Goal: Use online tool/utility: Utilize a website feature to perform a specific function

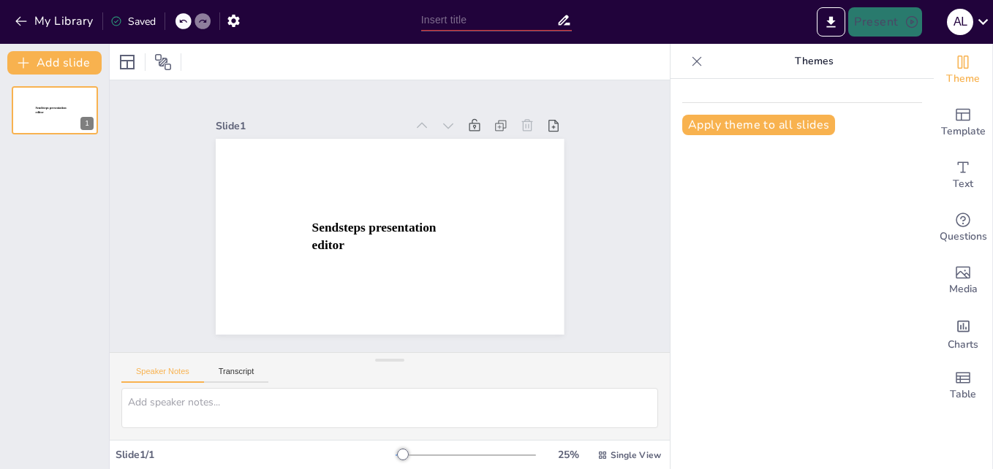
type input "Estrategias para la Implementación de Sistemas de Clasificación OMS-APA en la P…"
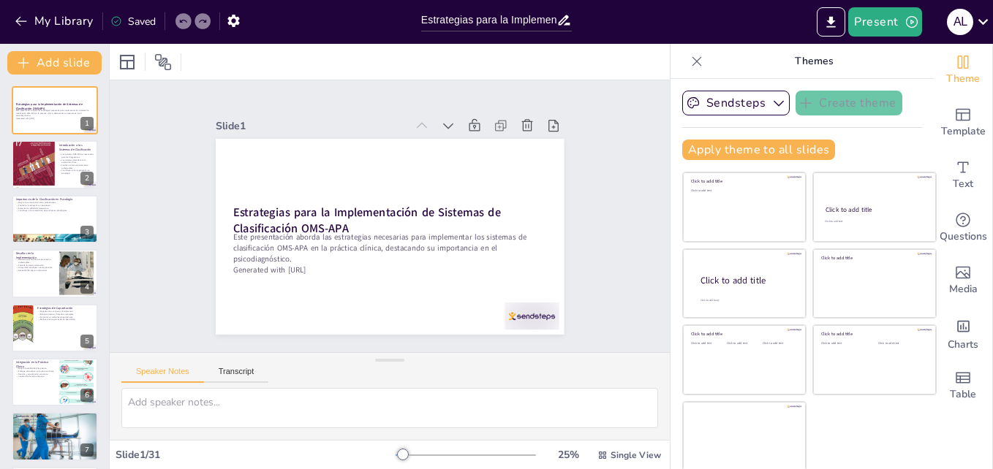
checkbox input "true"
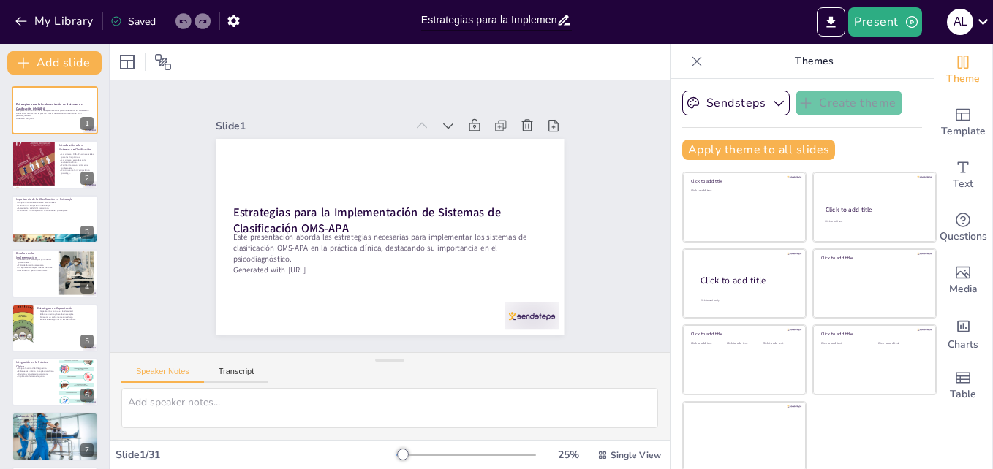
checkbox input "true"
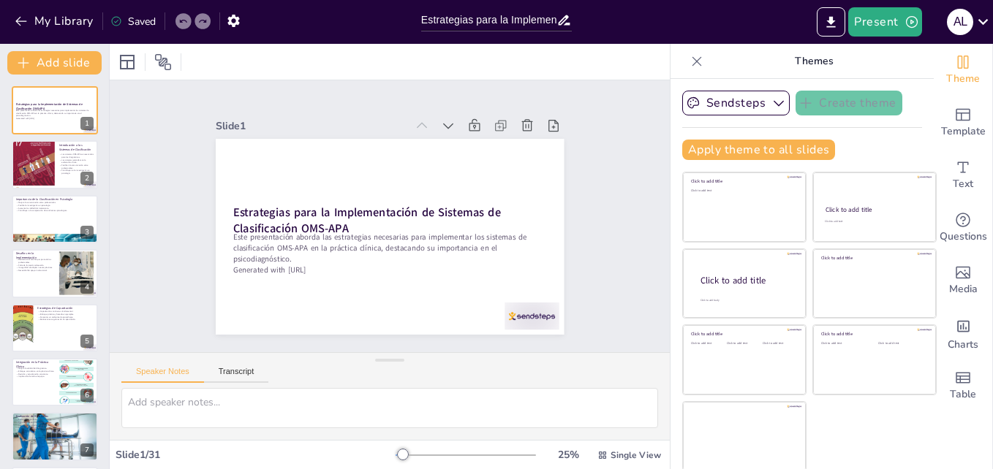
checkbox input "true"
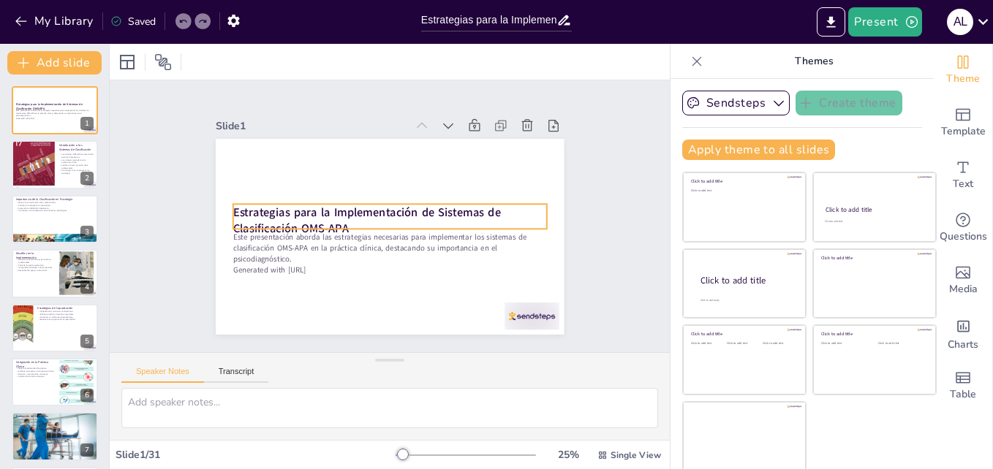
checkbox input "true"
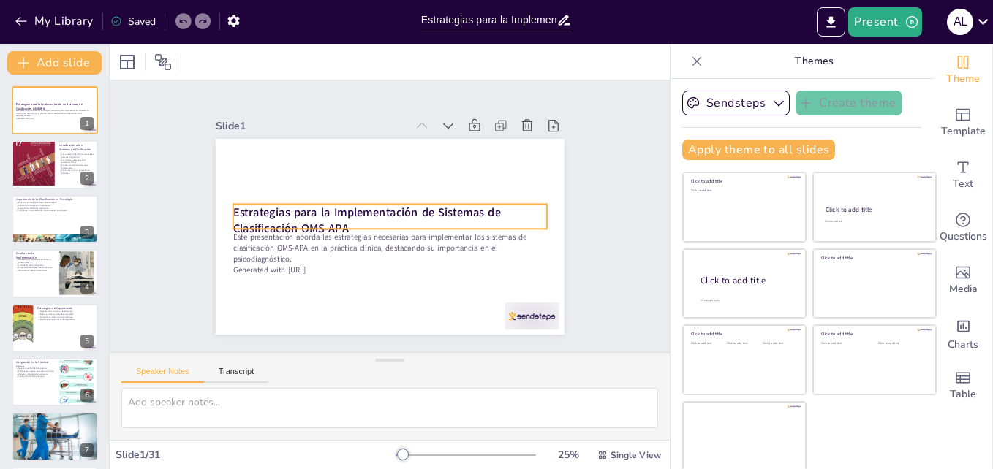
checkbox input "true"
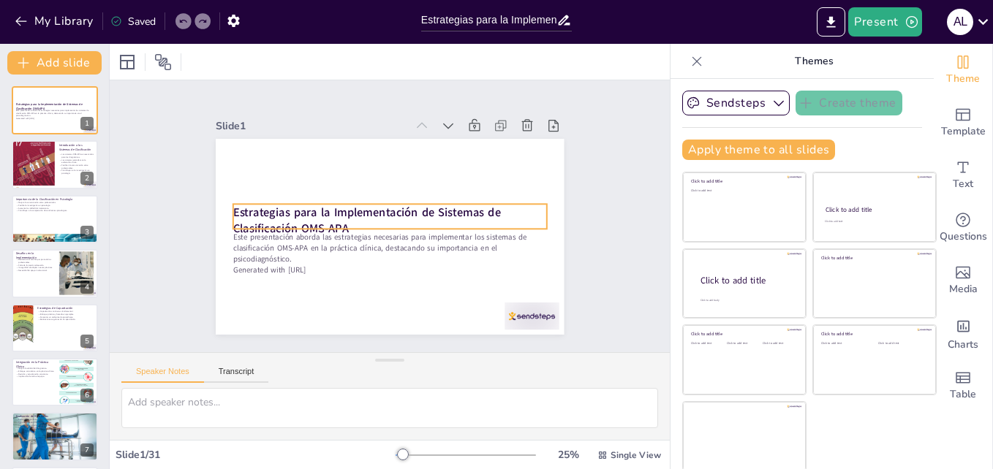
checkbox input "true"
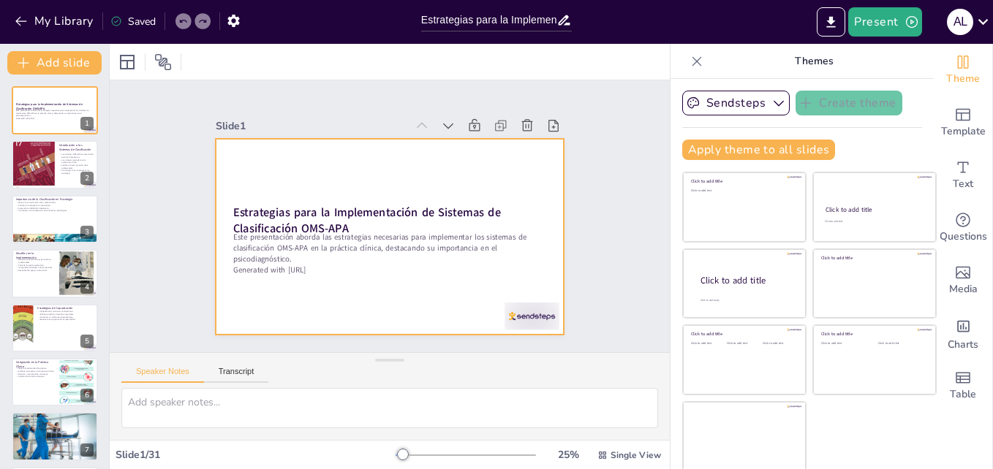
checkbox input "true"
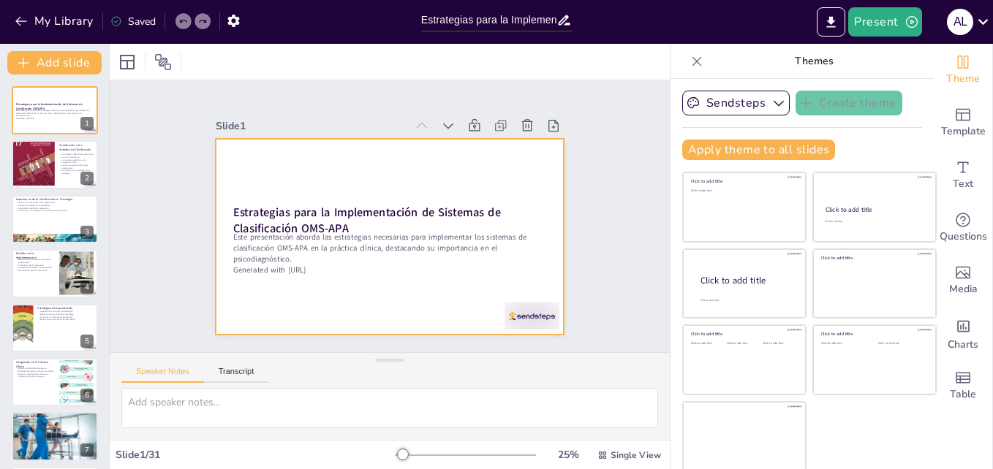
checkbox input "true"
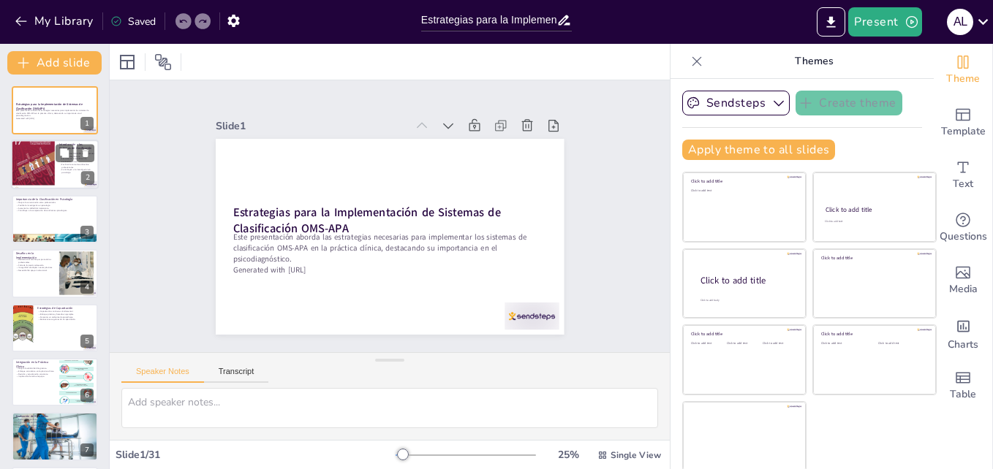
checkbox input "true"
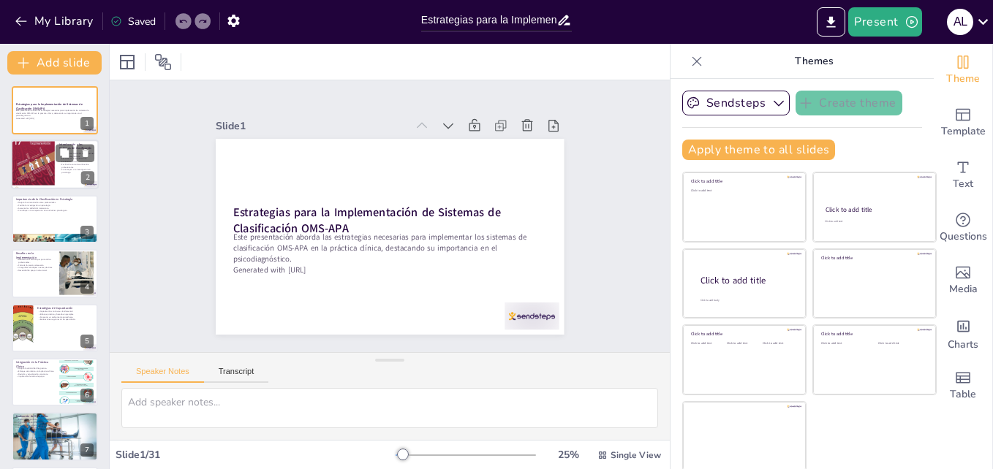
checkbox input "true"
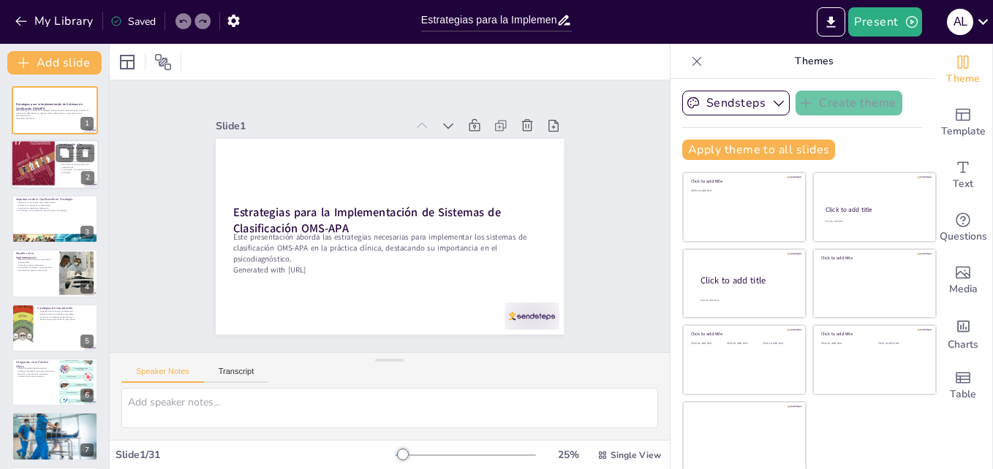
checkbox input "true"
click at [45, 159] on div at bounding box center [33, 164] width 44 height 58
type textarea "Los sistemas de clasificación OMS-APA son vitales en la práctica clínica, ya qu…"
checkbox input "true"
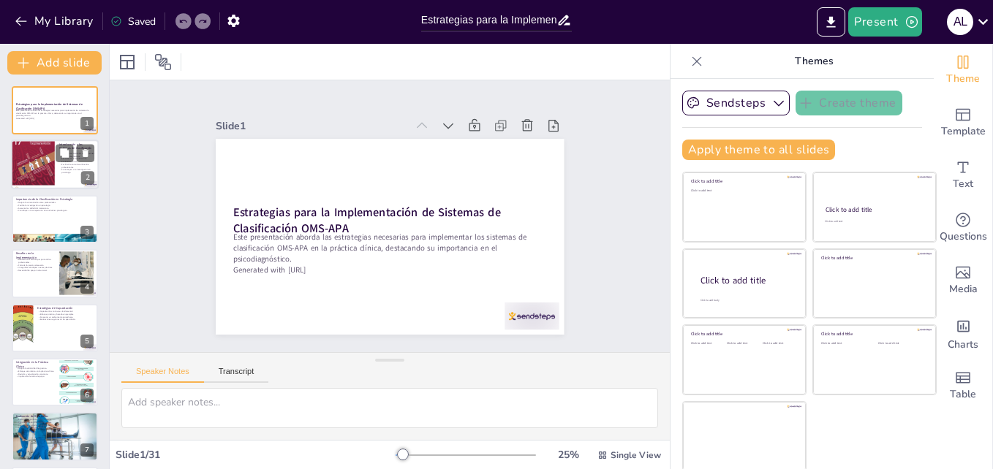
checkbox input "true"
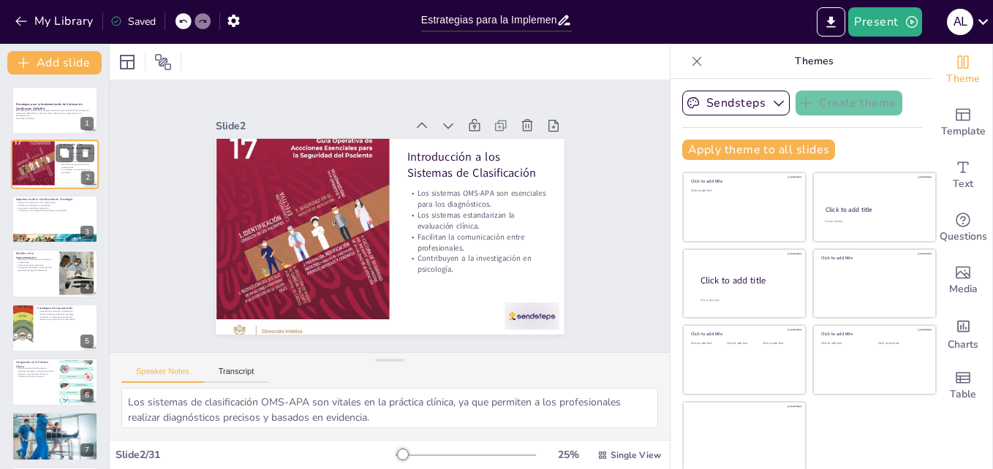
scroll to position [29, 0]
checkbox input "true"
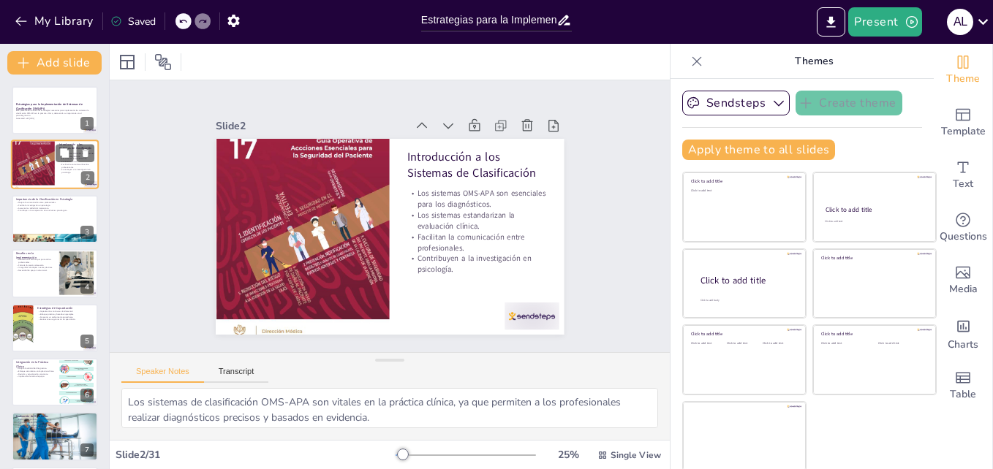
checkbox input "true"
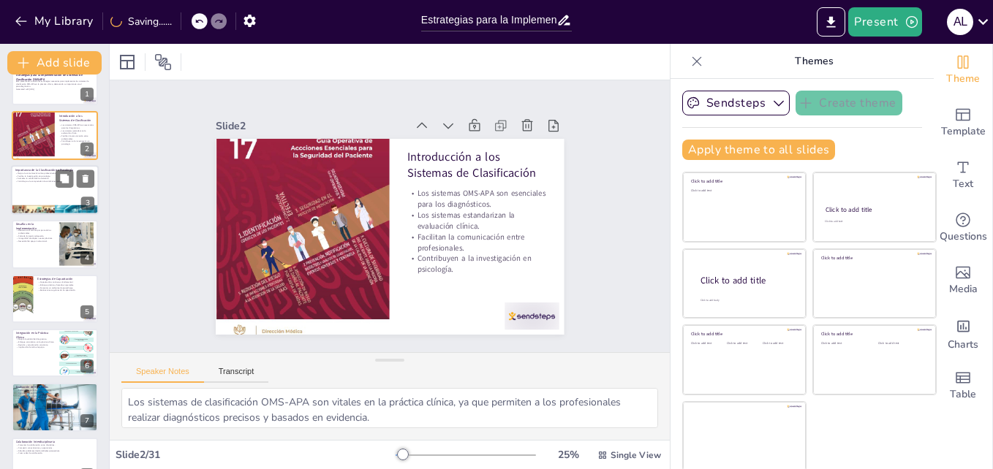
checkbox input "true"
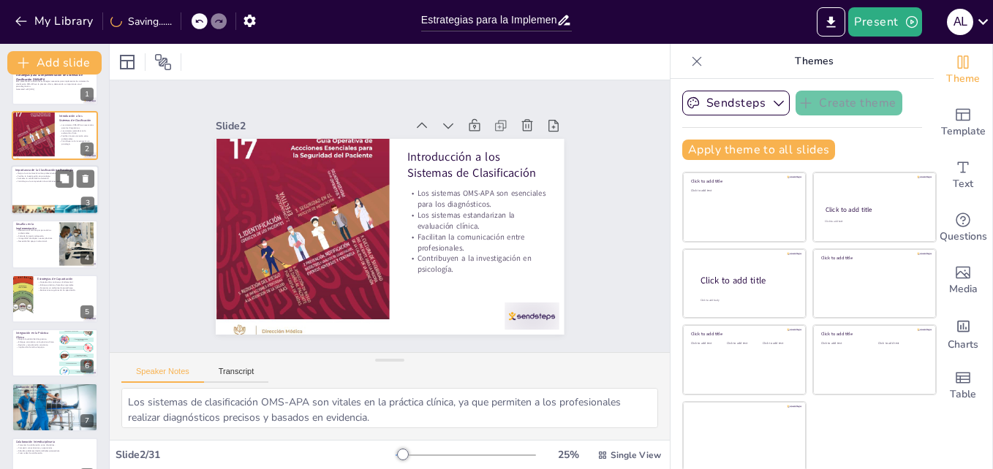
checkbox input "true"
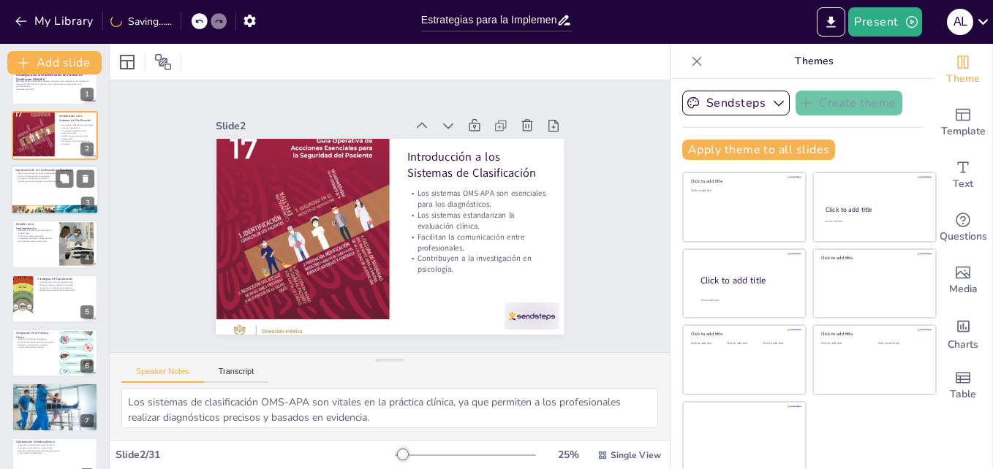
checkbox input "true"
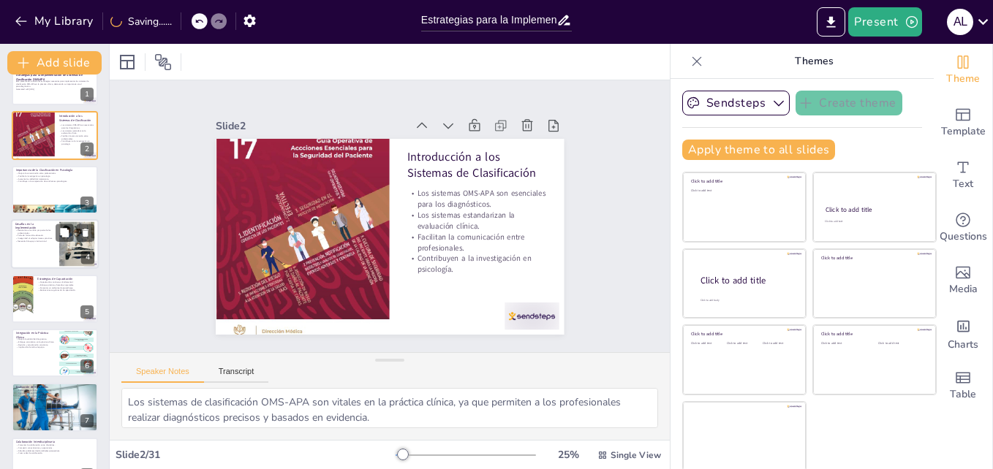
checkbox input "true"
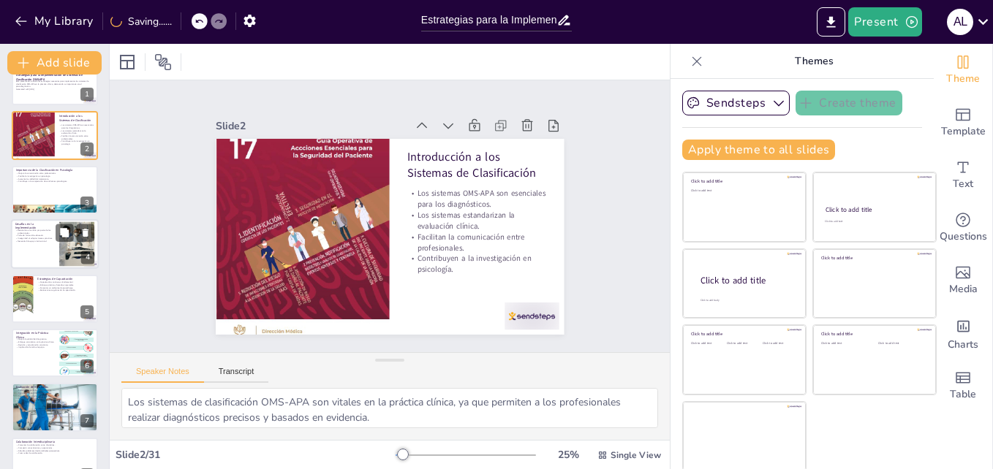
checkbox input "true"
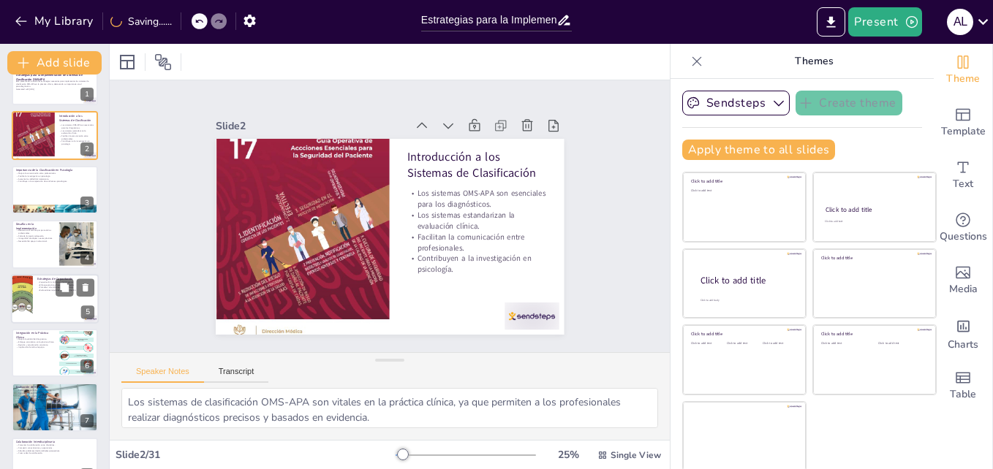
checkbox input "true"
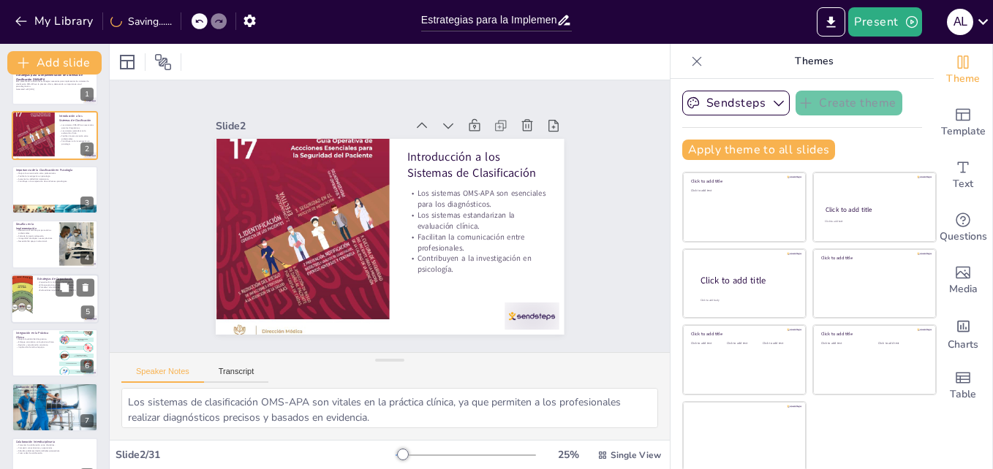
checkbox input "true"
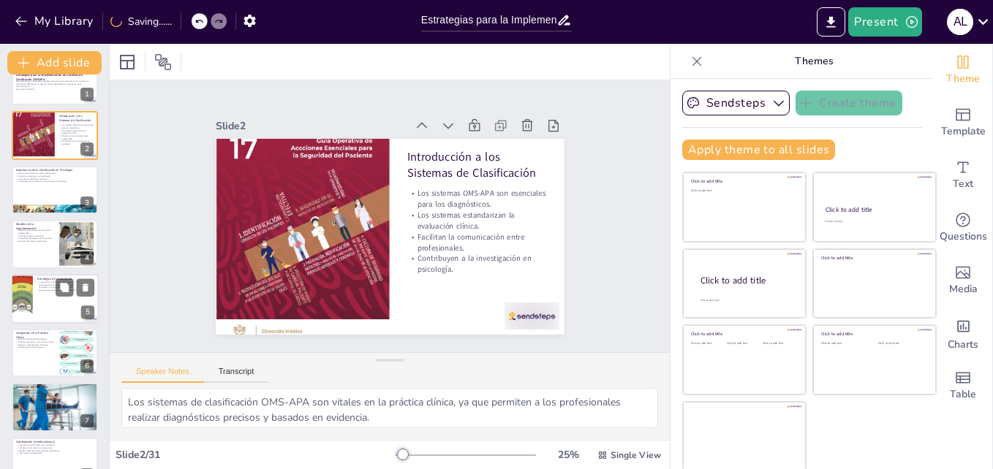
checkbox input "true"
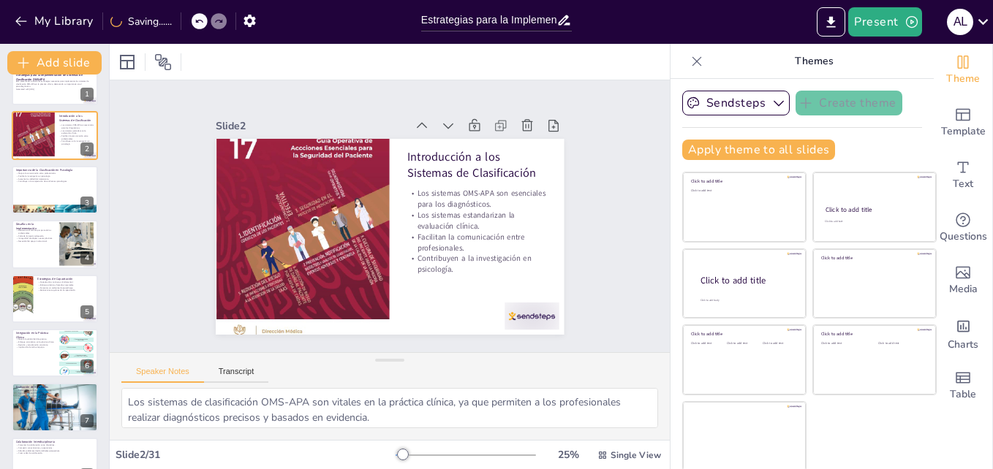
checkbox input "true"
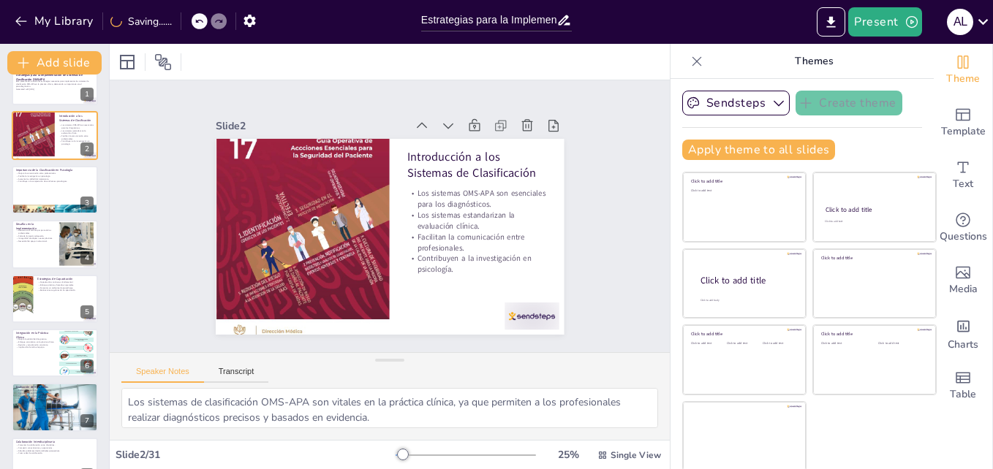
checkbox input "true"
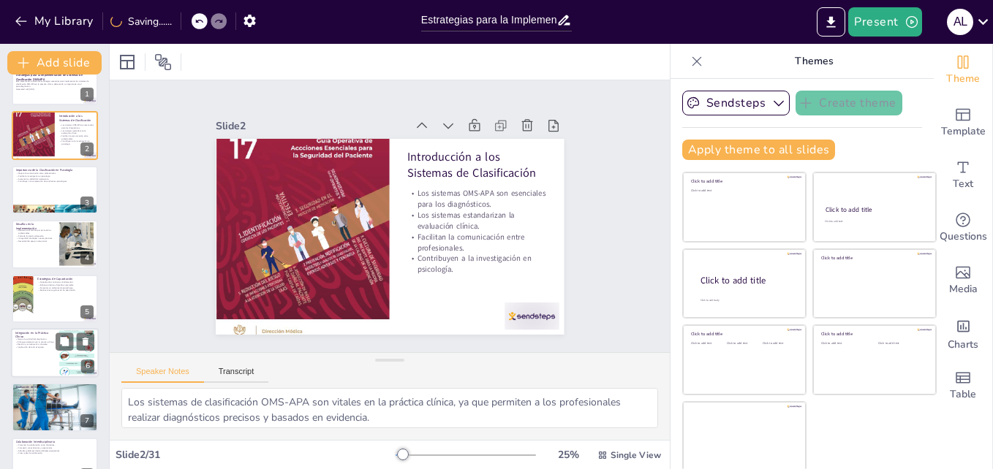
checkbox input "true"
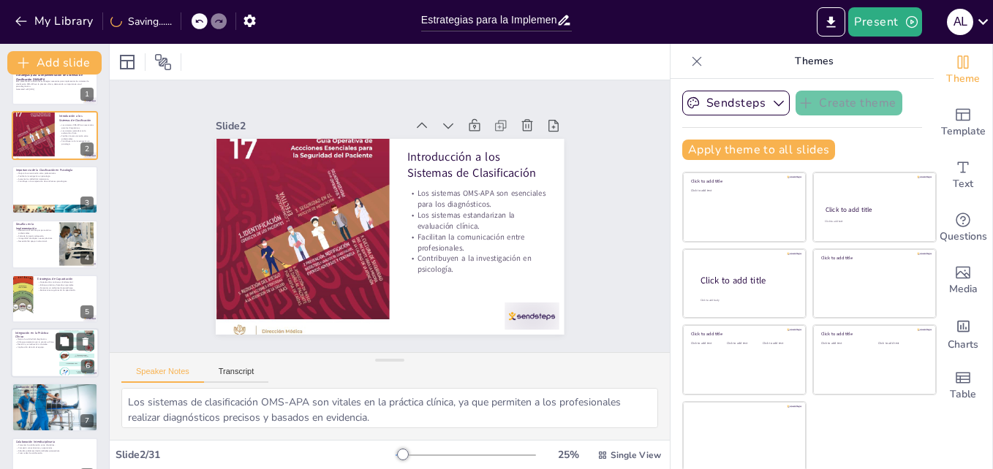
checkbox input "true"
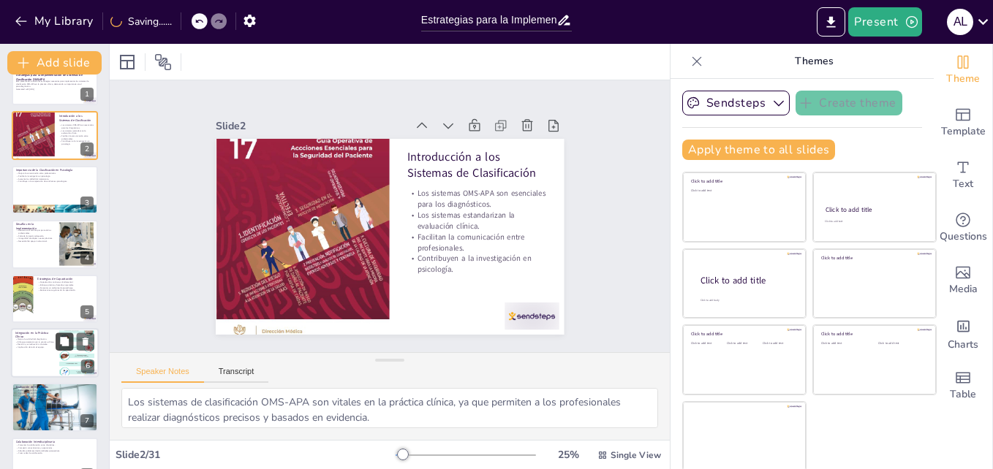
checkbox input "true"
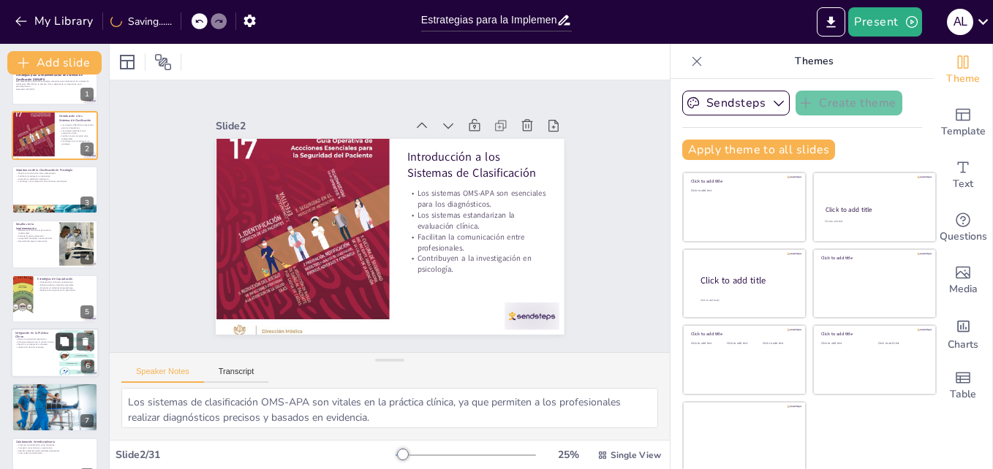
checkbox input "true"
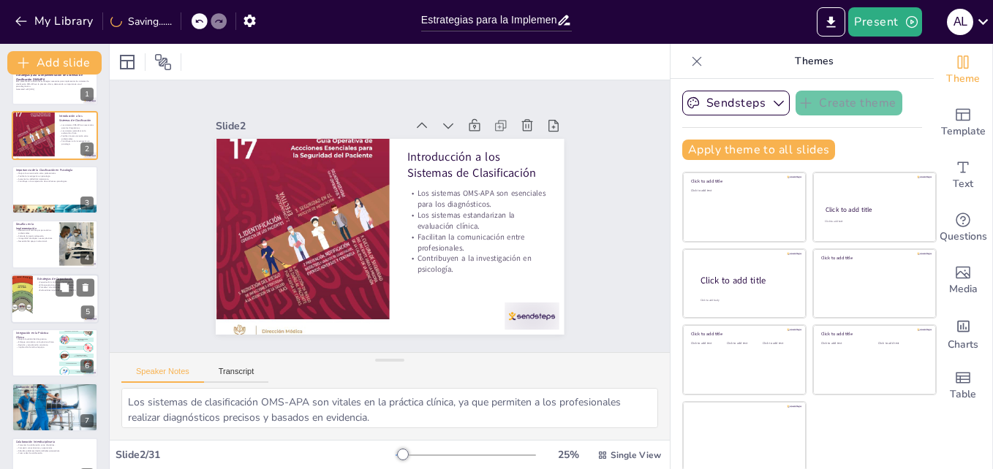
checkbox input "true"
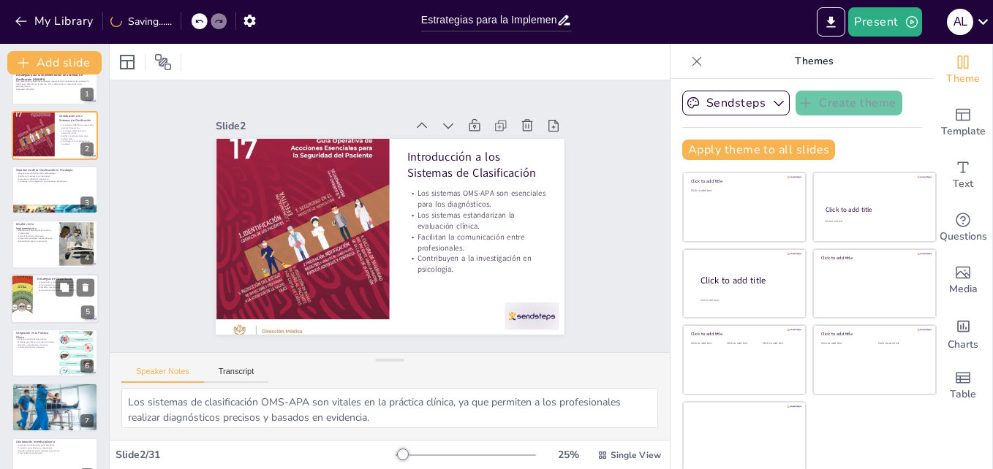
checkbox input "true"
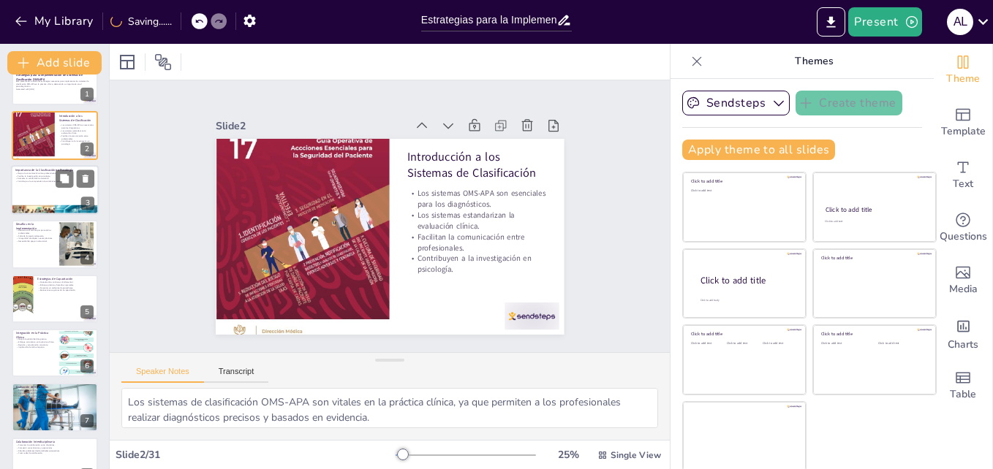
checkbox input "true"
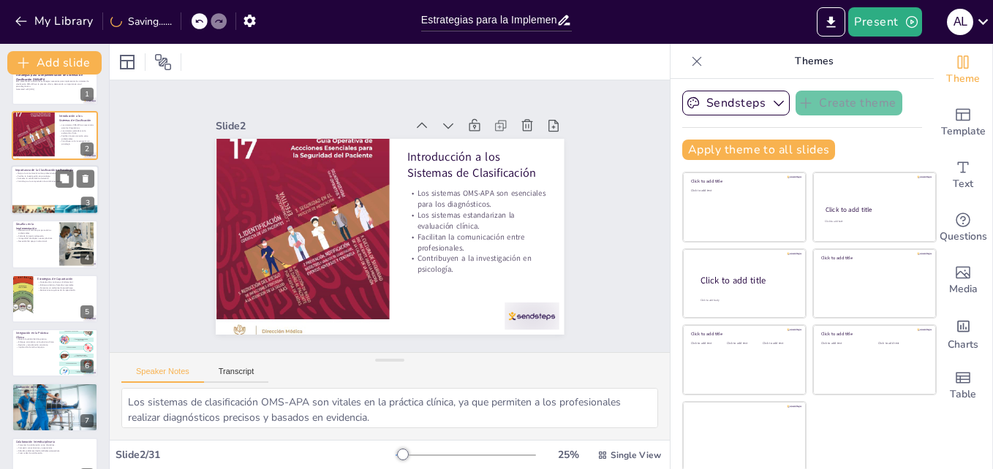
checkbox input "true"
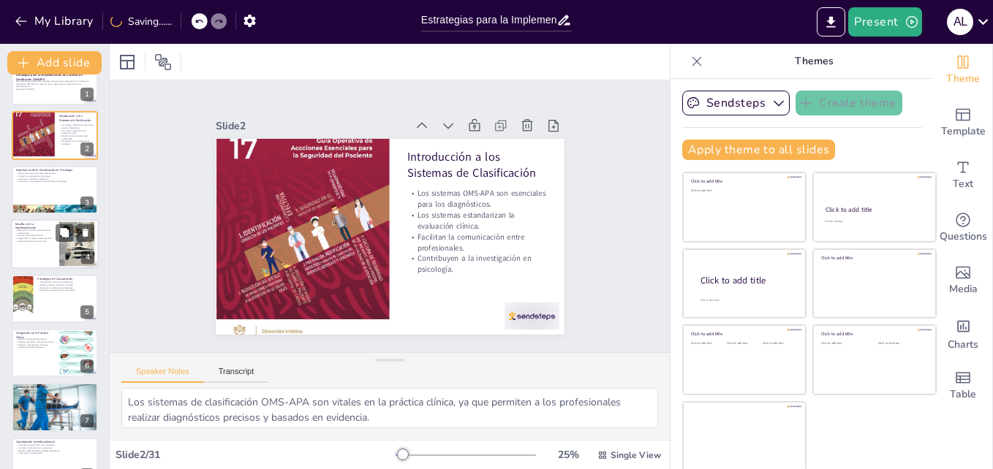
checkbox input "true"
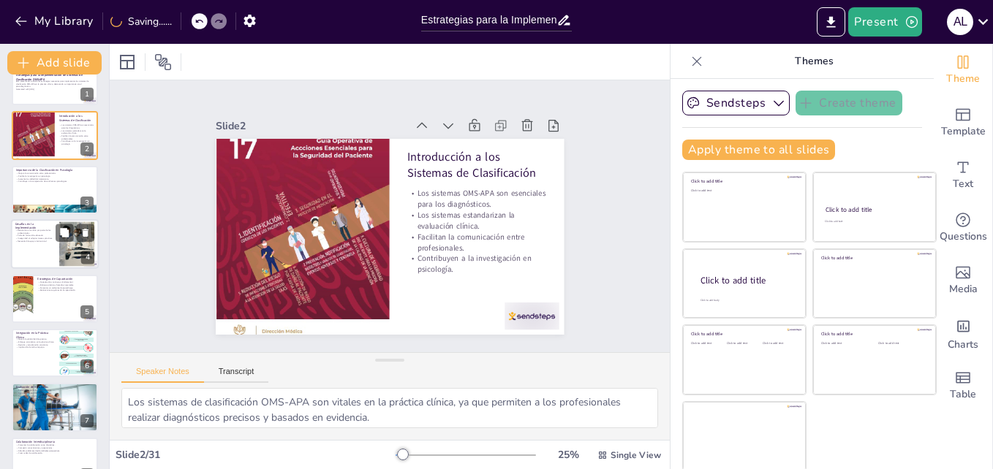
checkbox input "true"
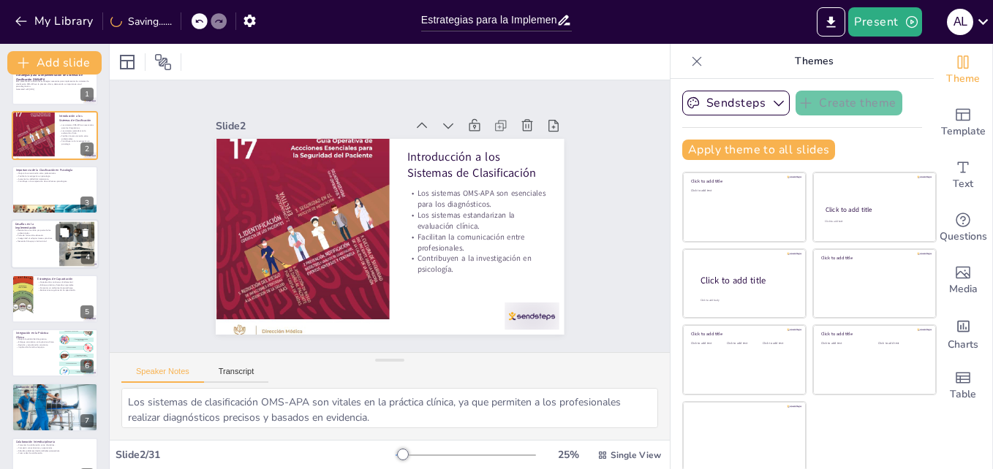
checkbox input "true"
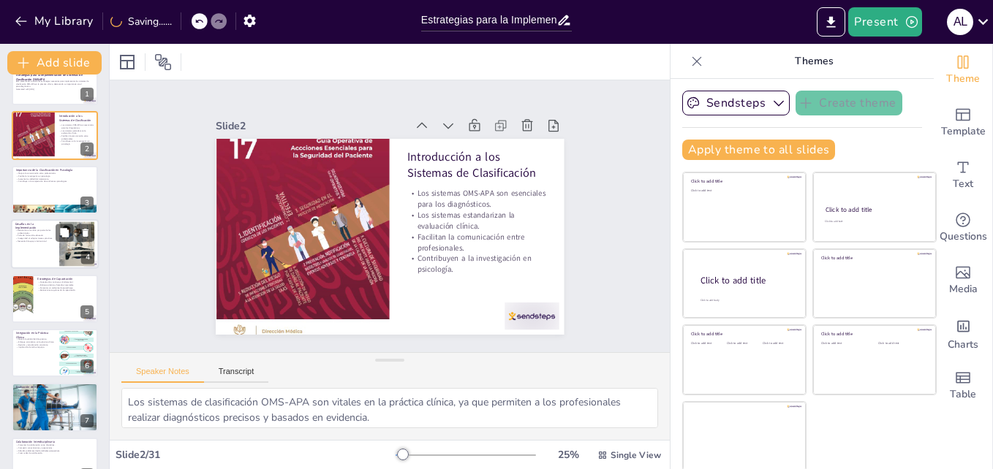
checkbox input "true"
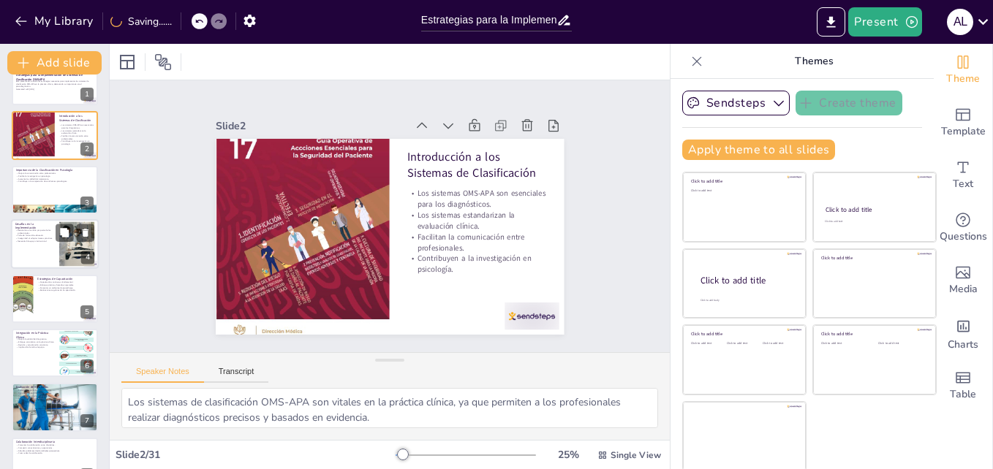
checkbox input "true"
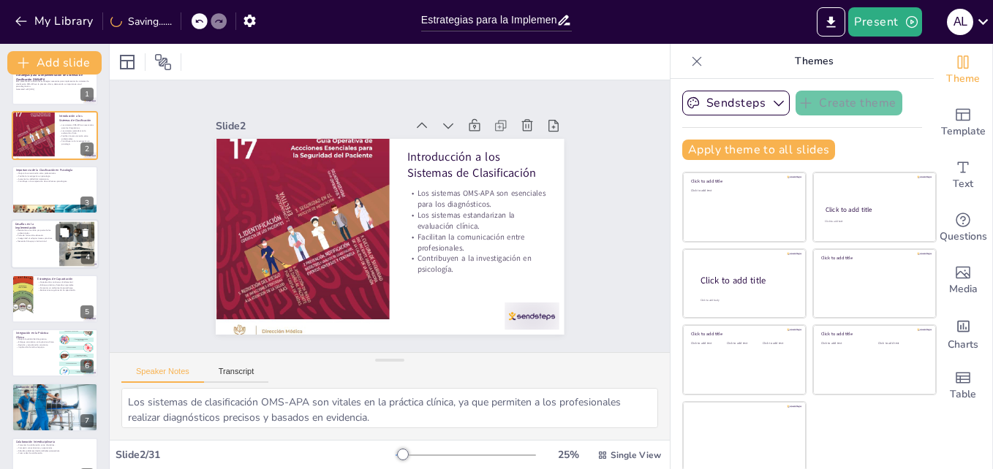
checkbox input "true"
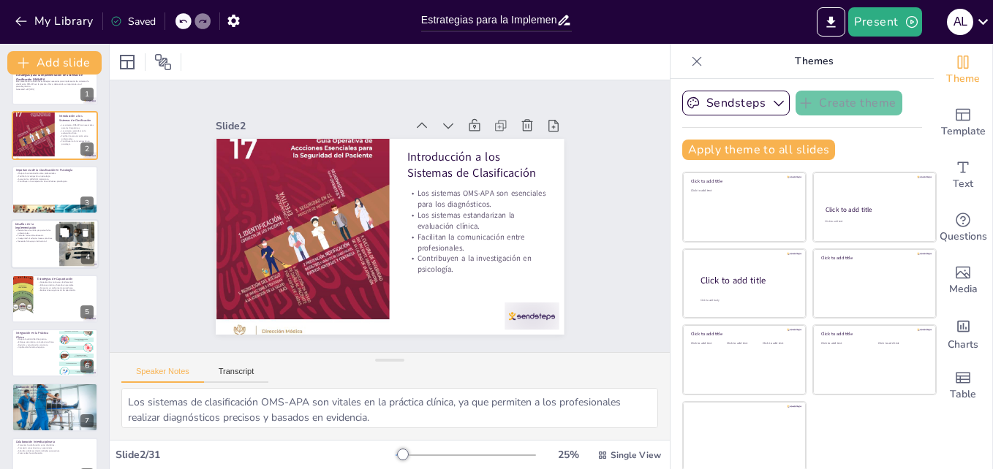
checkbox input "true"
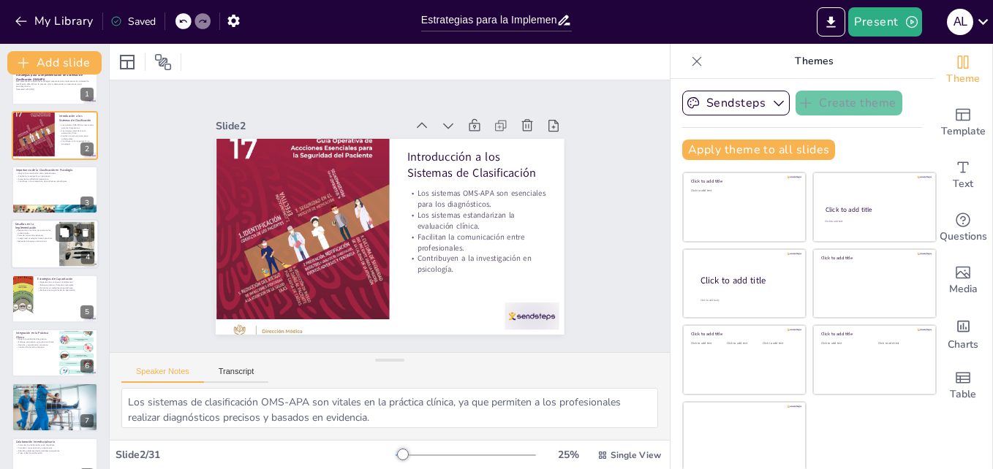
checkbox input "true"
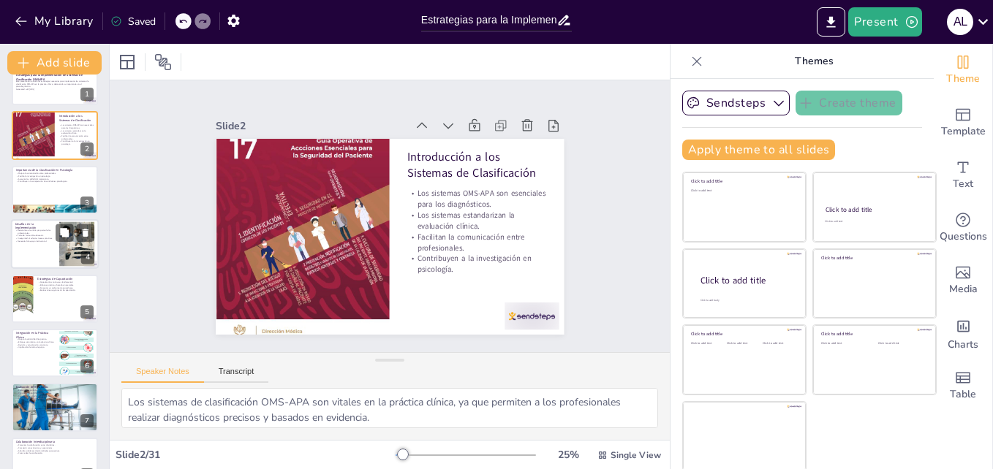
checkbox input "true"
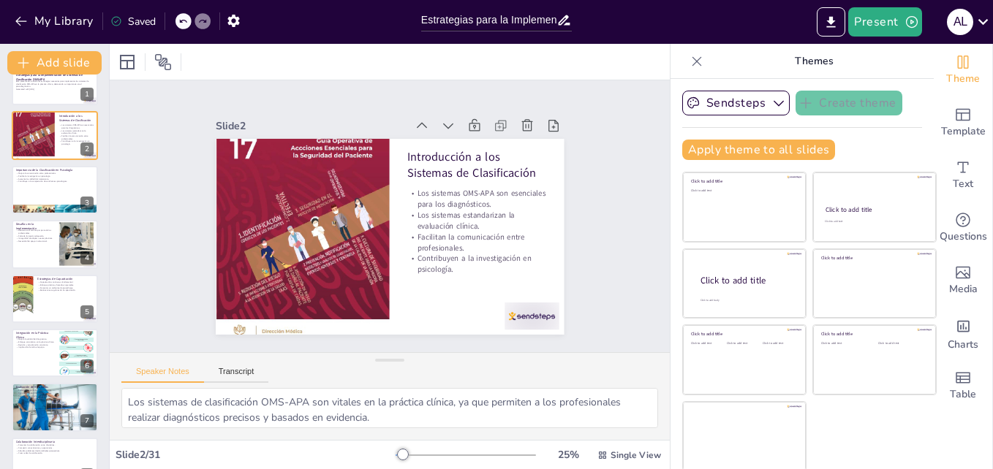
checkbox input "true"
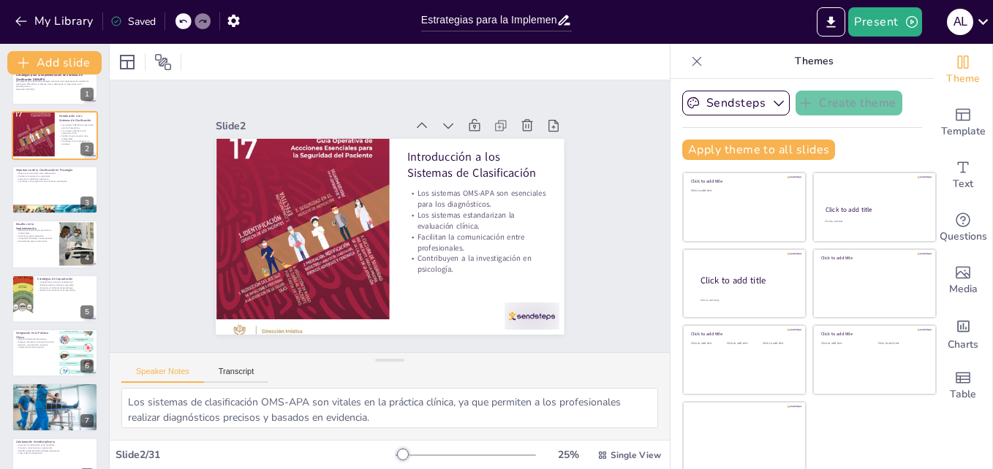
checkbox input "true"
click at [42, 238] on p "Inseguridad al adoptar nuevas prácticas." at bounding box center [34, 239] width 39 height 3
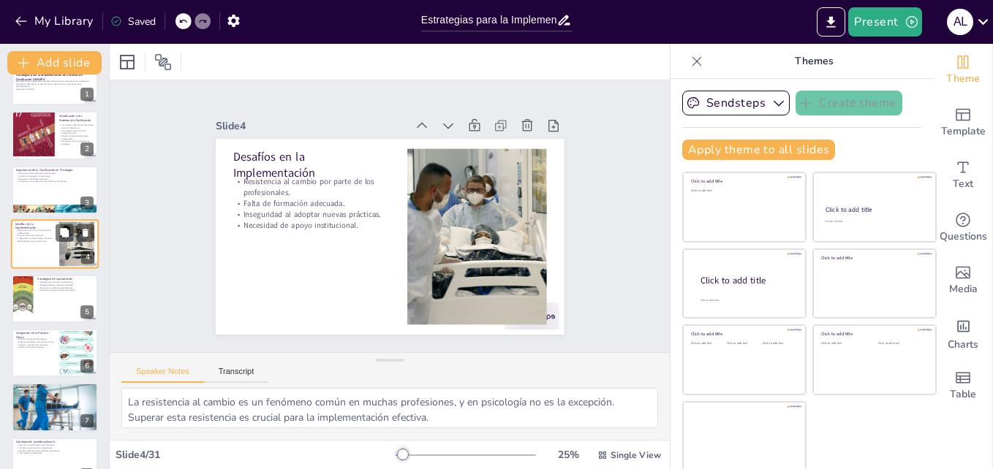
scroll to position [1, 0]
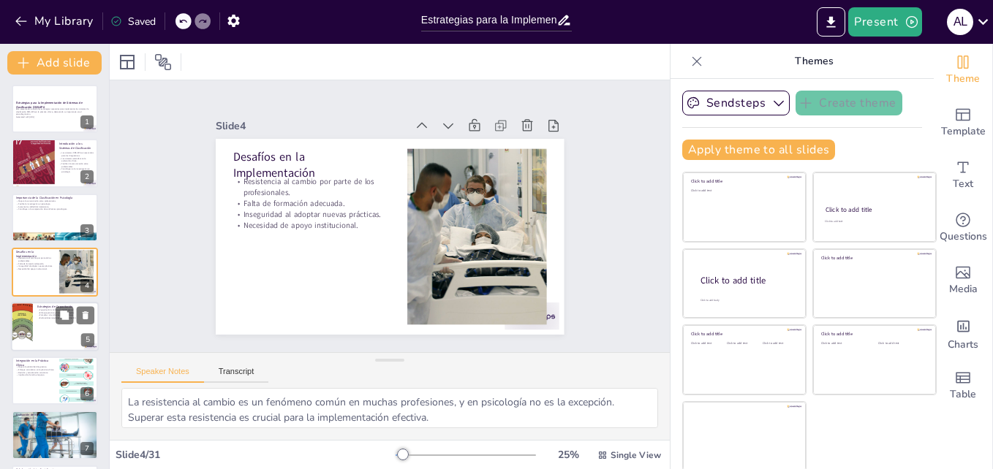
click at [48, 336] on div at bounding box center [55, 327] width 88 height 50
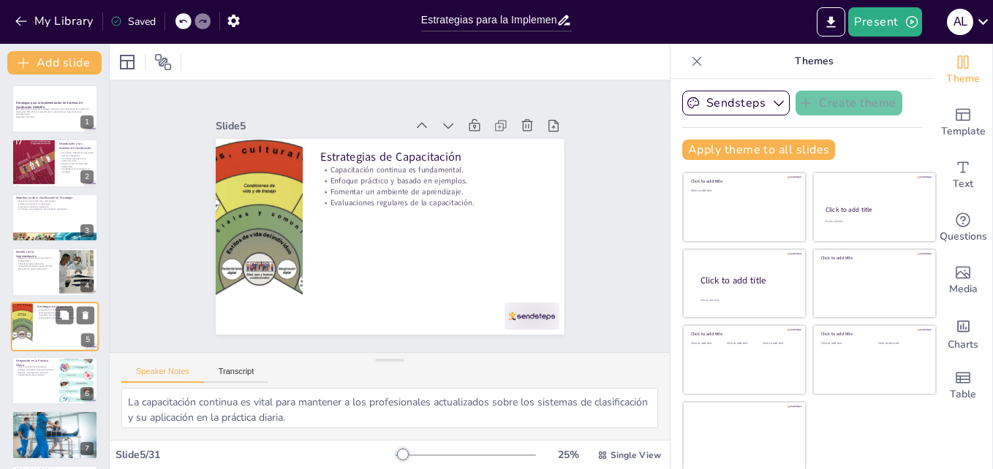
scroll to position [56, 0]
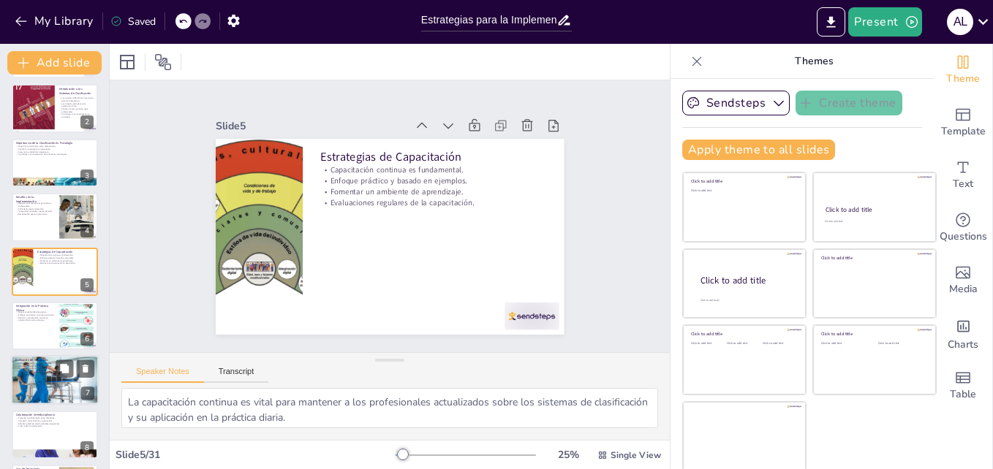
click at [30, 321] on p "Implicación de todo el equipo." at bounding box center [35, 321] width 39 height 3
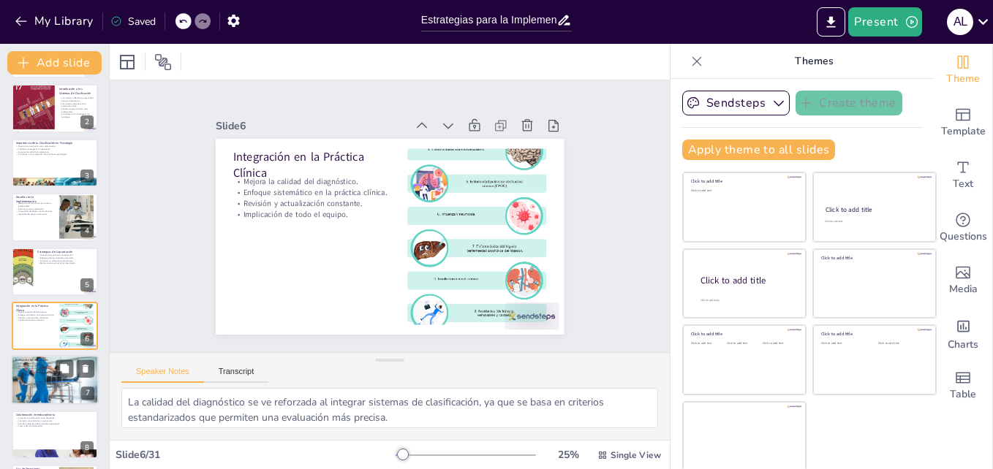
scroll to position [110, 0]
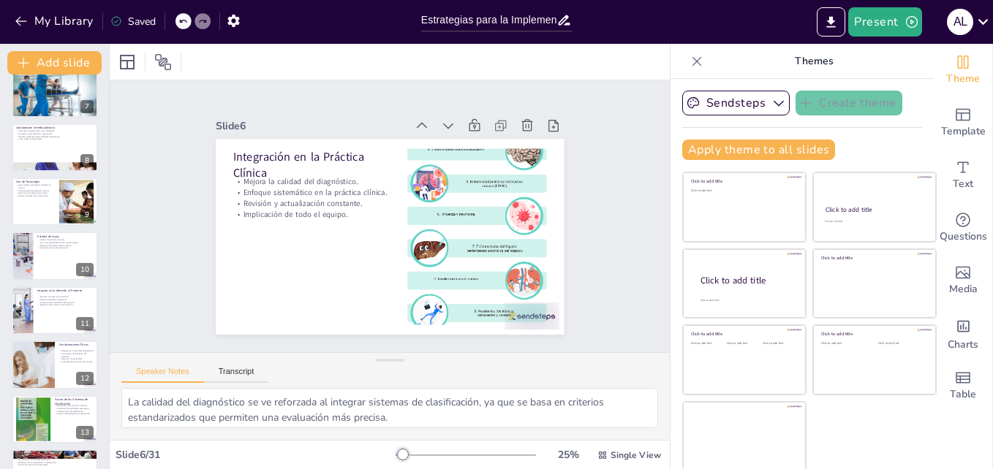
scroll to position [344, 0]
click at [30, 215] on div at bounding box center [55, 201] width 88 height 50
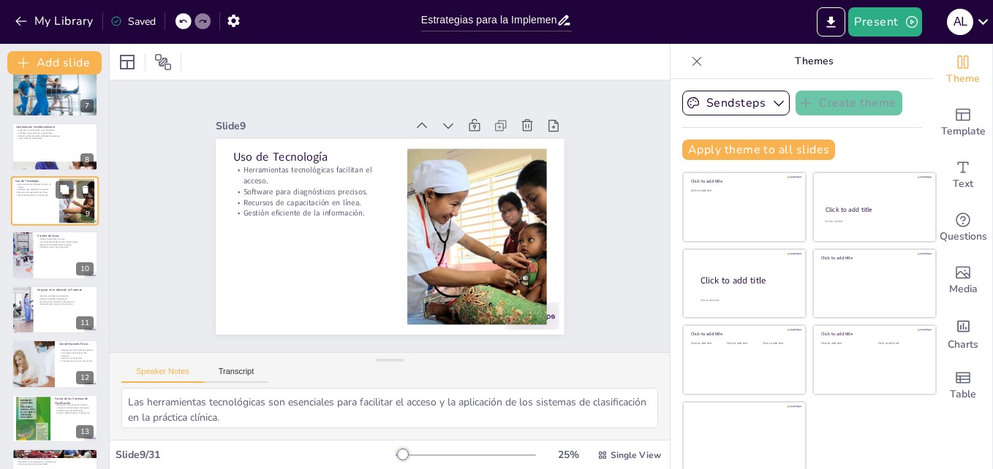
scroll to position [273, 0]
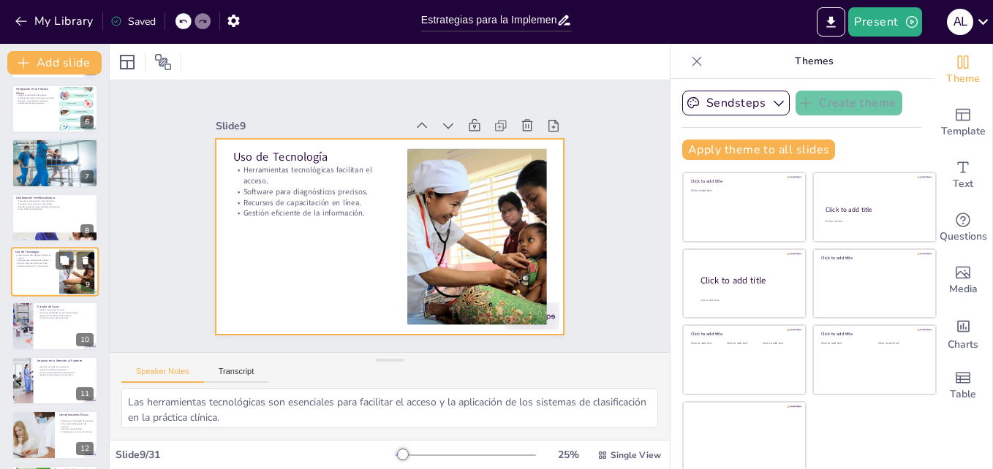
click at [34, 279] on div at bounding box center [55, 272] width 88 height 50
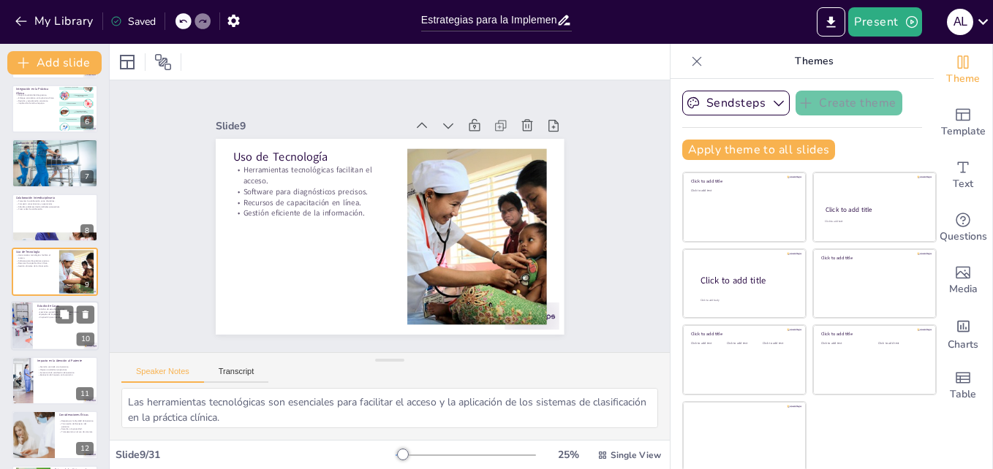
click at [47, 330] on div at bounding box center [55, 327] width 88 height 50
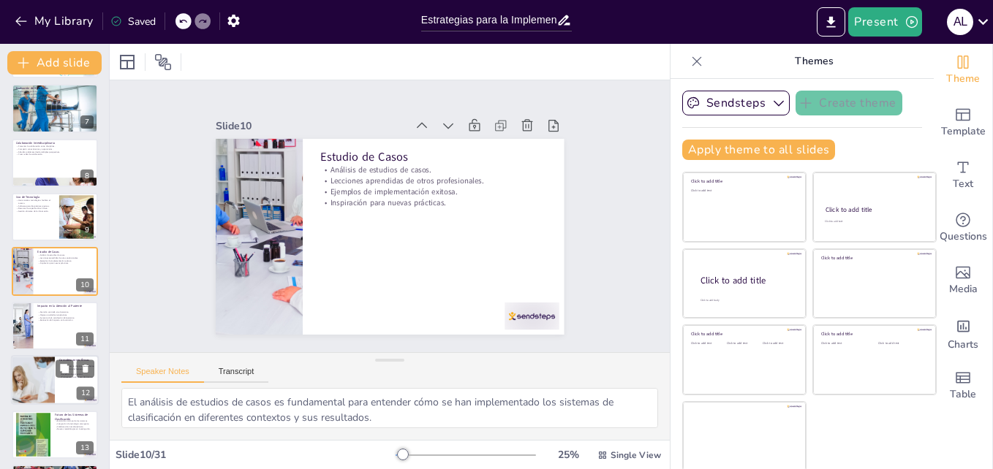
click at [34, 385] on div at bounding box center [33, 380] width 88 height 50
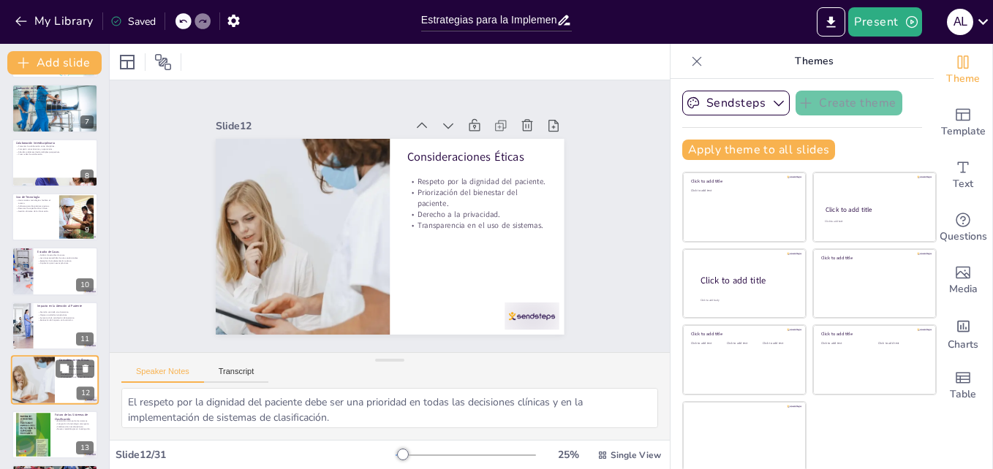
scroll to position [437, 0]
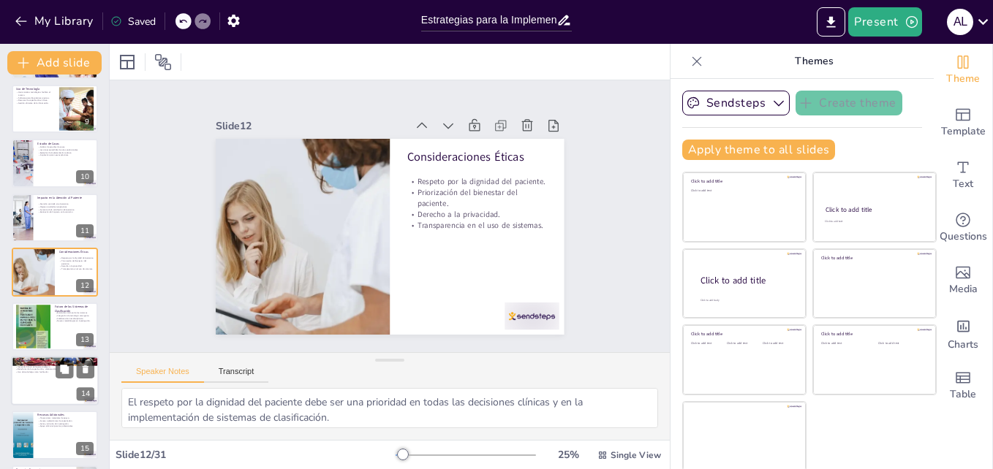
click at [51, 396] on div at bounding box center [55, 381] width 88 height 50
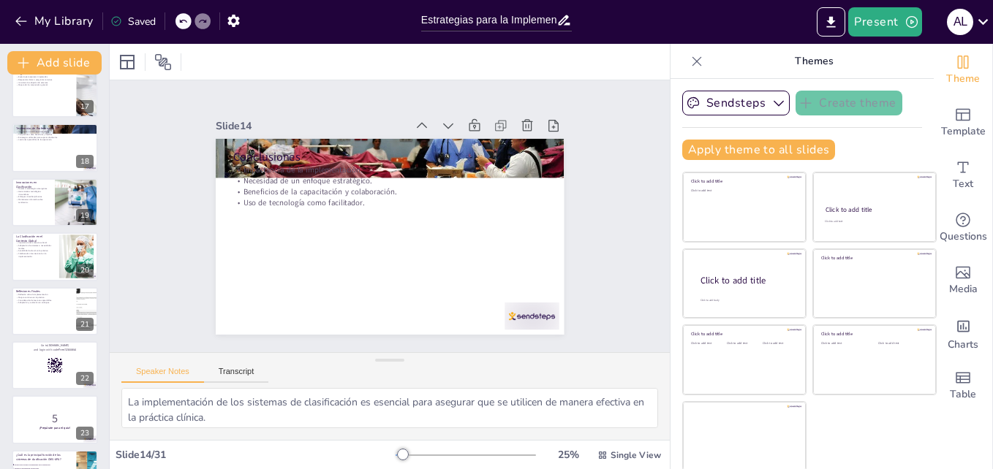
scroll to position [935, 0]
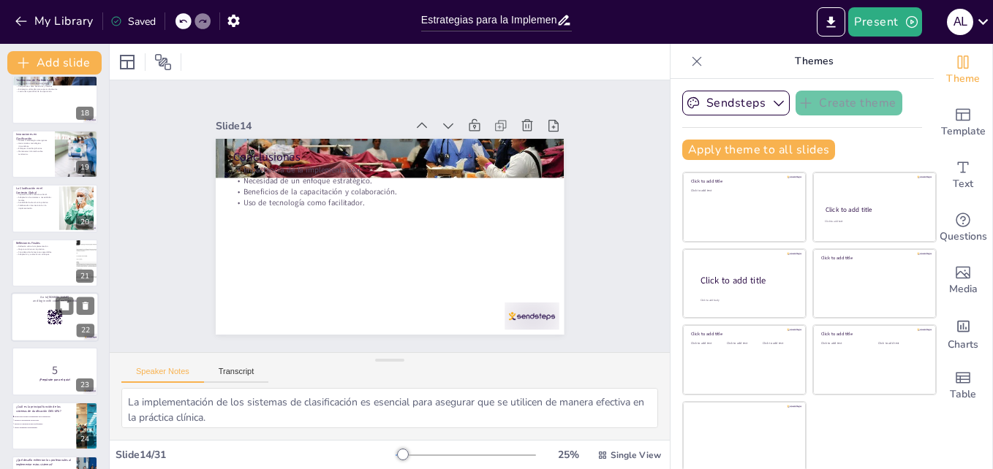
click at [34, 320] on div at bounding box center [55, 317] width 88 height 50
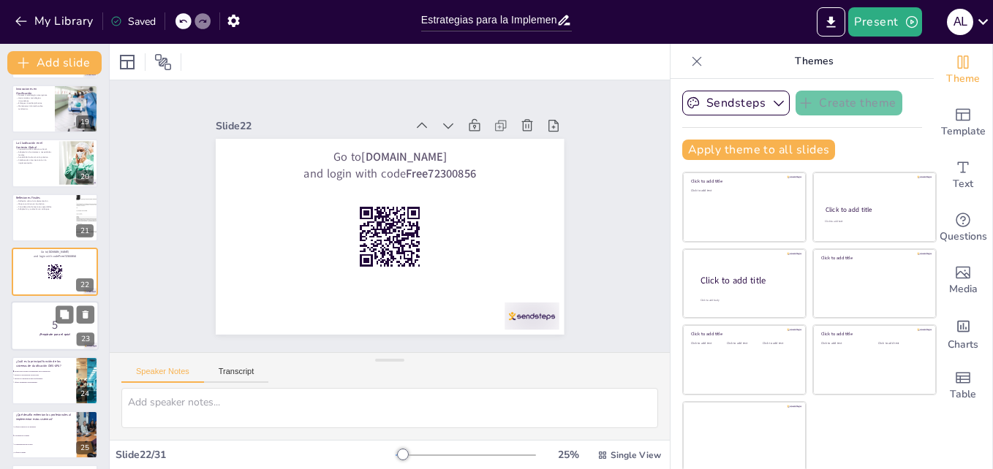
click at [32, 328] on p "5" at bounding box center [54, 325] width 79 height 16
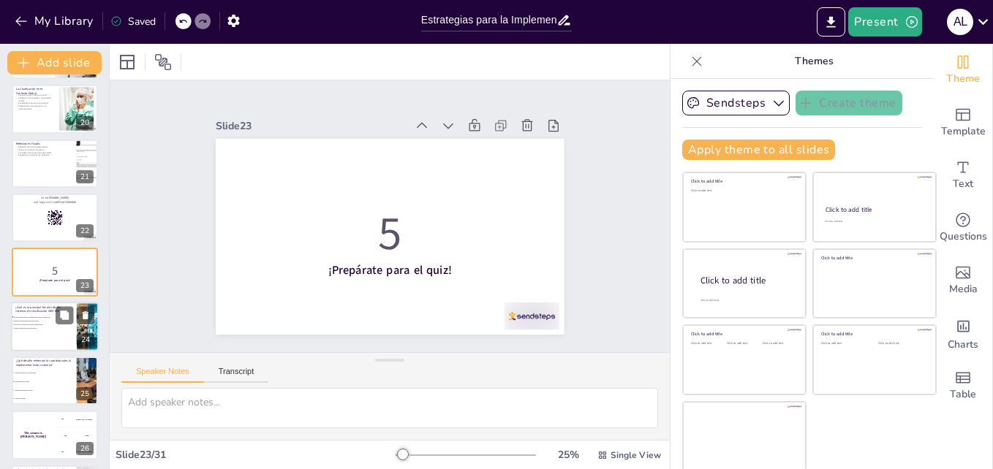
click at [27, 333] on div at bounding box center [55, 327] width 88 height 50
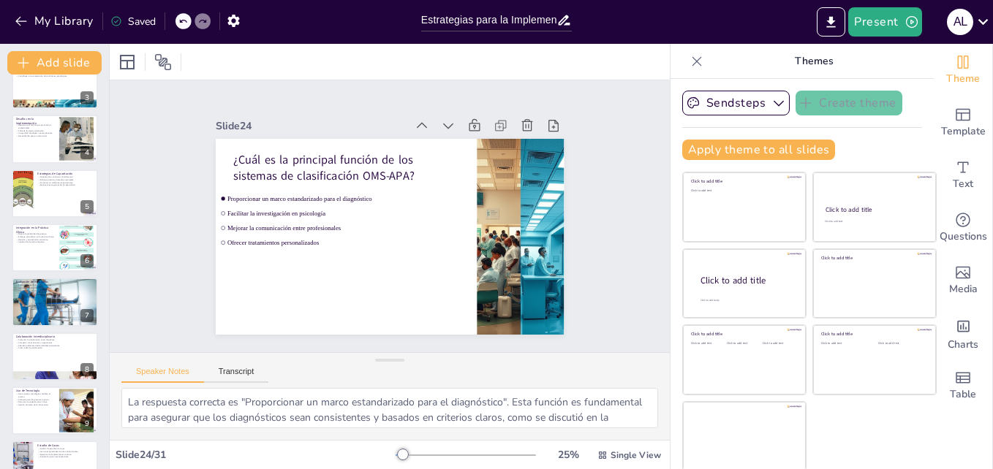
scroll to position [0, 0]
